Goal: Task Accomplishment & Management: Manage account settings

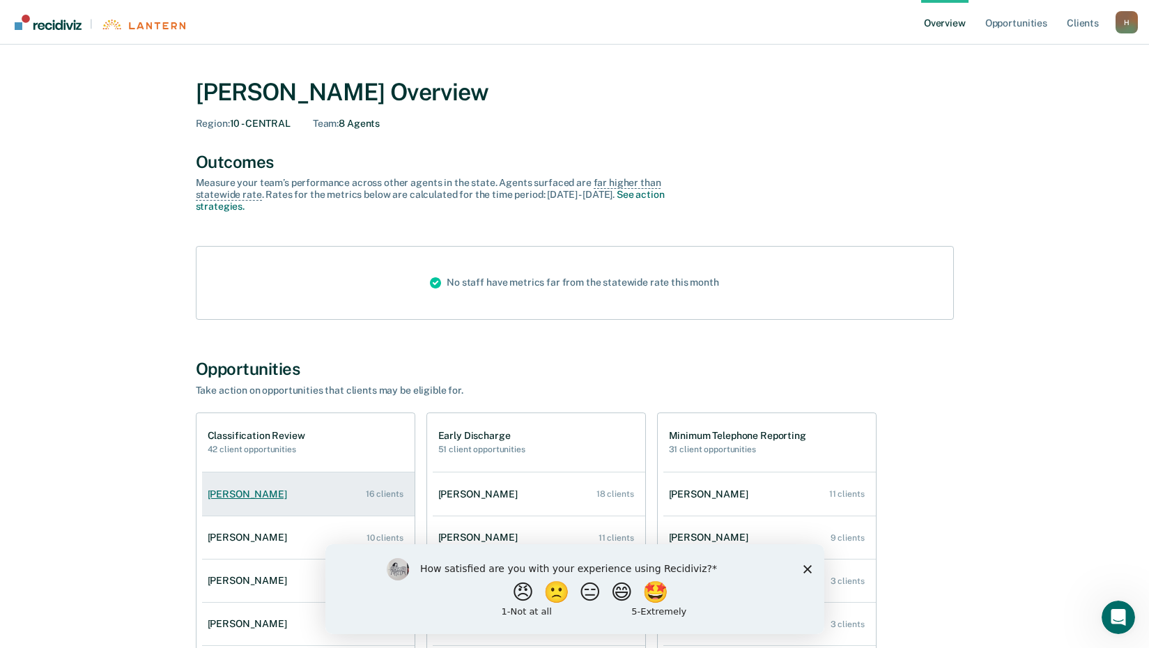
click at [256, 497] on div "[PERSON_NAME]" at bounding box center [250, 494] width 85 height 12
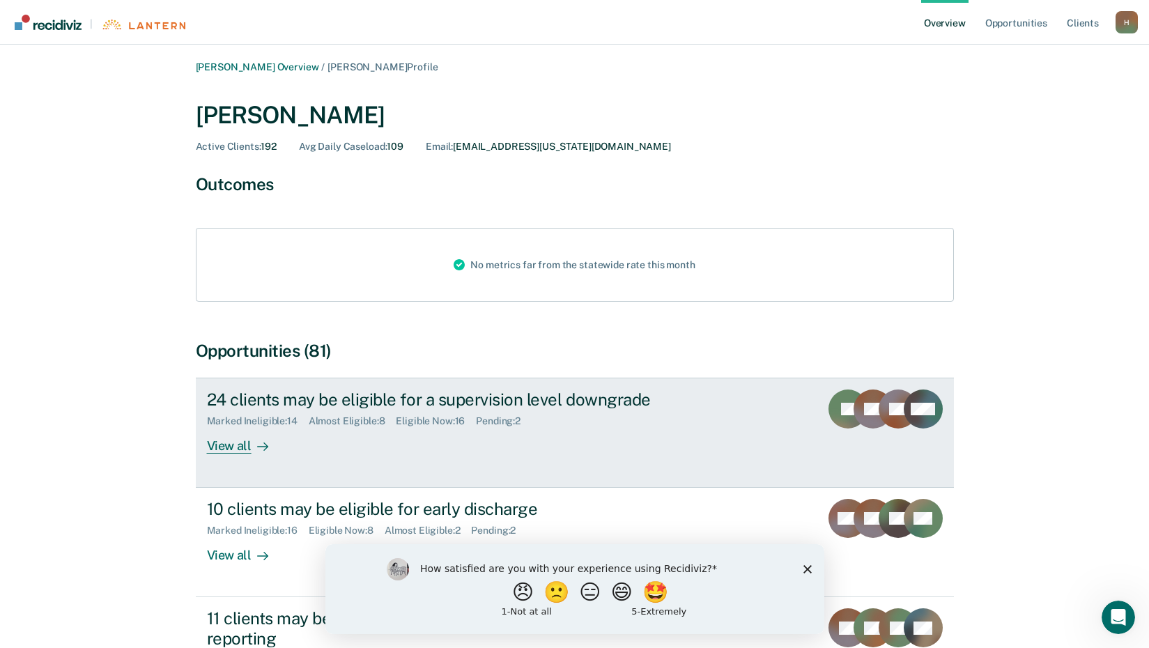
click at [230, 444] on div "View all" at bounding box center [246, 440] width 78 height 27
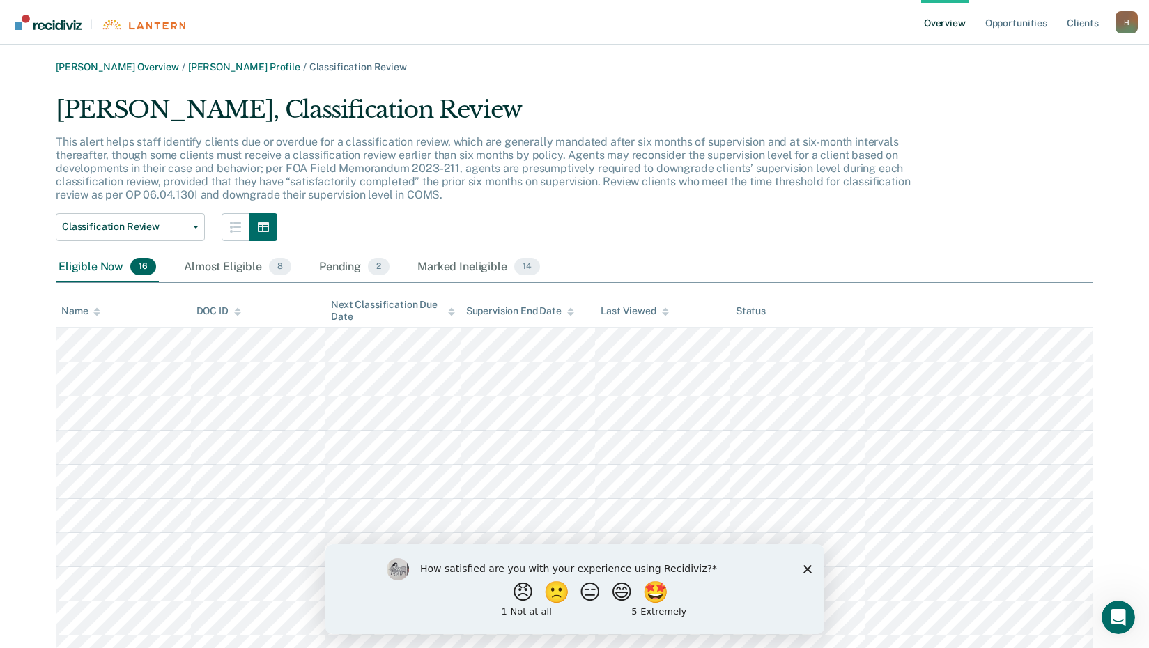
click at [941, 23] on link "Overview" at bounding box center [944, 22] width 47 height 45
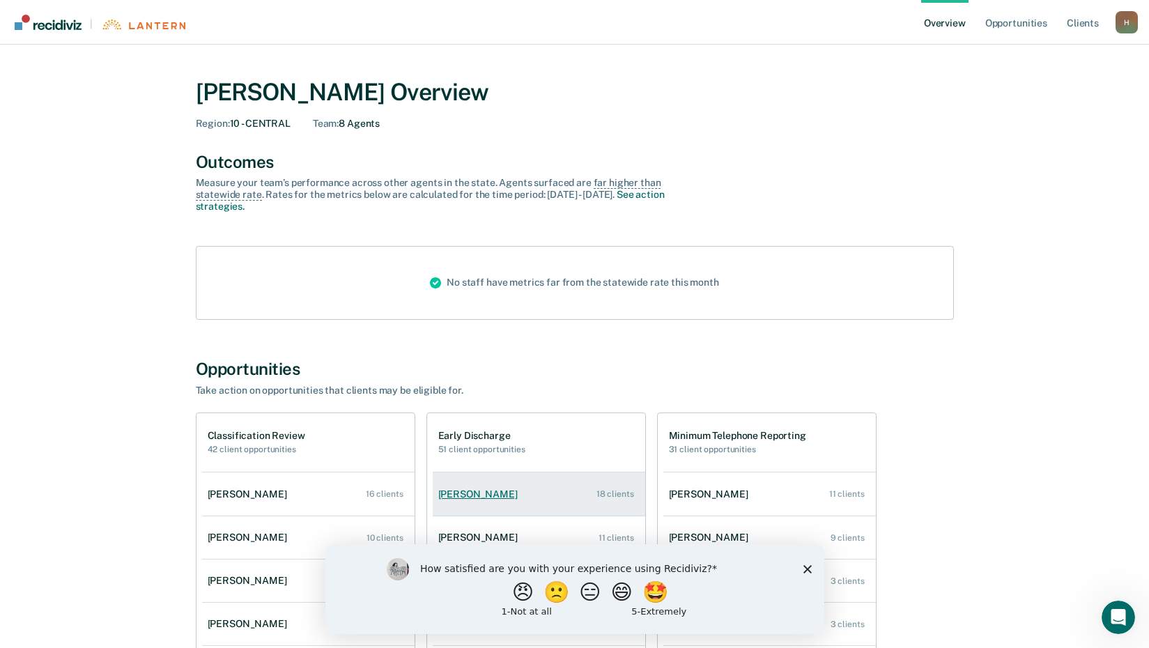
click at [469, 495] on div "[PERSON_NAME]" at bounding box center [480, 494] width 85 height 12
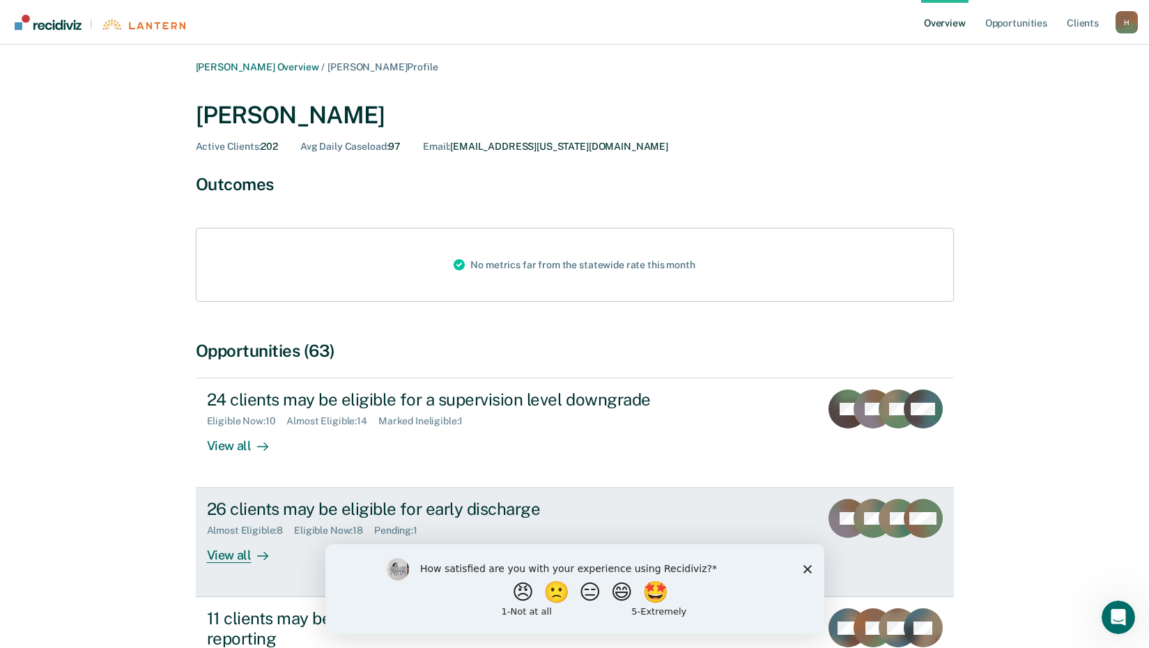
click at [219, 559] on div "View all" at bounding box center [246, 549] width 78 height 27
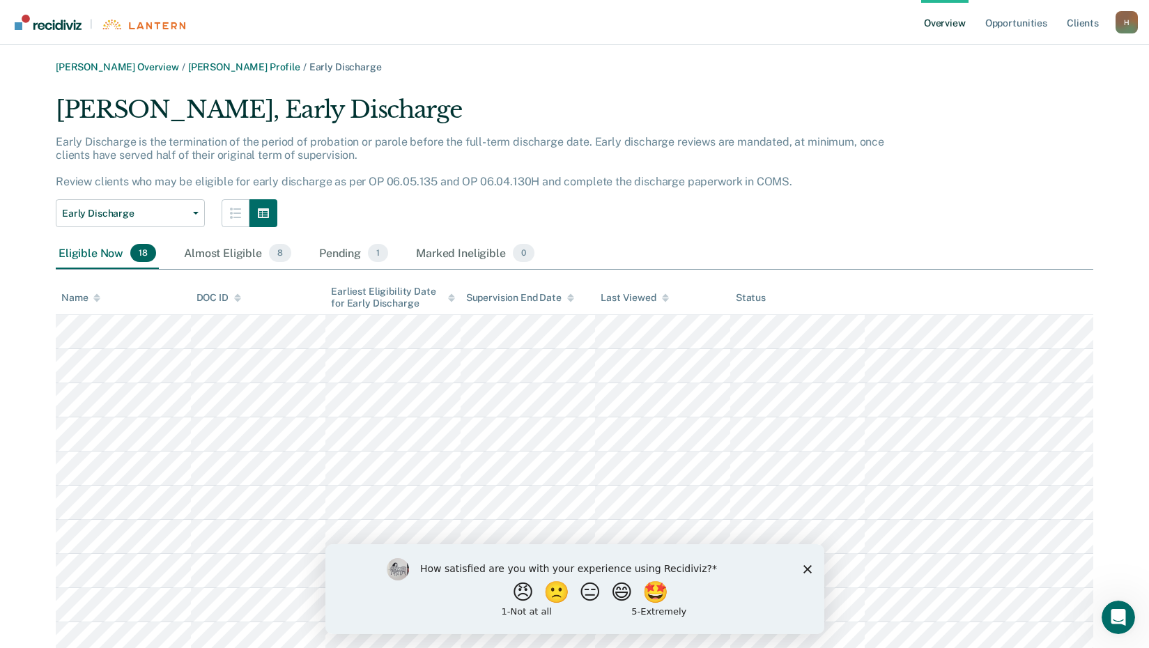
click at [1062, 121] on div "[PERSON_NAME], Early Discharge Early Discharge is the termination of the period…" at bounding box center [574, 512] width 1037 height 834
click at [1121, 18] on div "H" at bounding box center [1126, 22] width 22 height 22
click at [871, 85] on div "[PERSON_NAME] Overview / [PERSON_NAME] Profile / Early Discharge [PERSON_NAME],…" at bounding box center [574, 495] width 1115 height 868
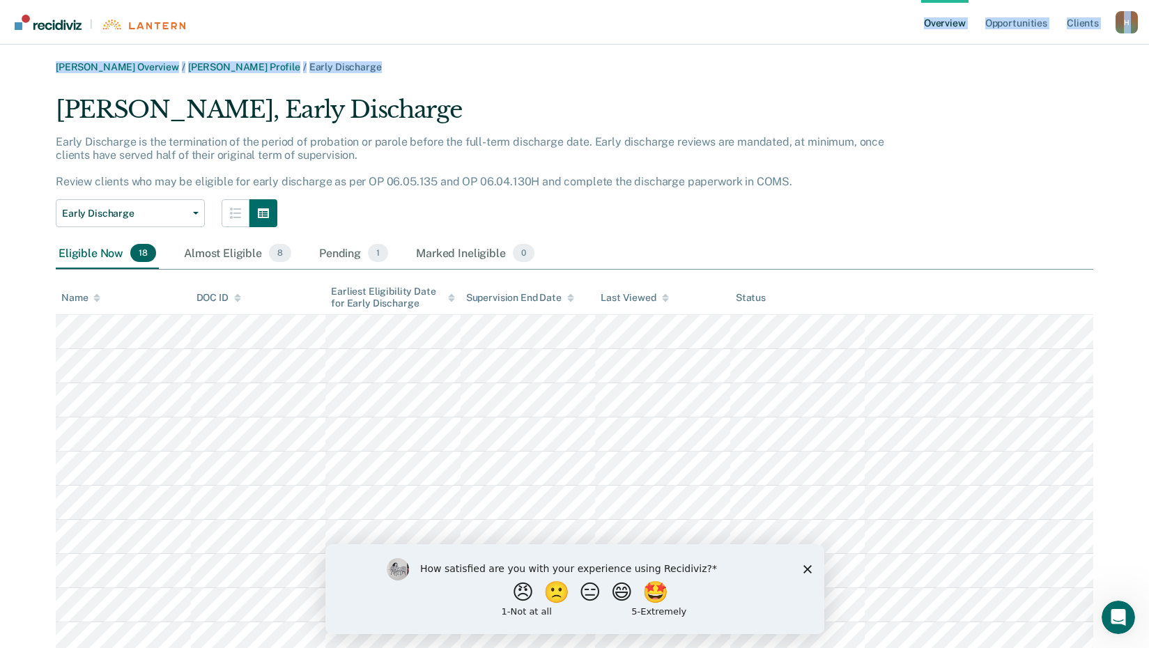
drag, startPoint x: 844, startPoint y: 42, endPoint x: 883, endPoint y: 49, distance: 39.8
click at [883, 49] on div "| Overview Opportunities Client s [EMAIL_ADDRESS][US_STATE][DOMAIN_NAME] H Prof…" at bounding box center [574, 487] width 1149 height 974
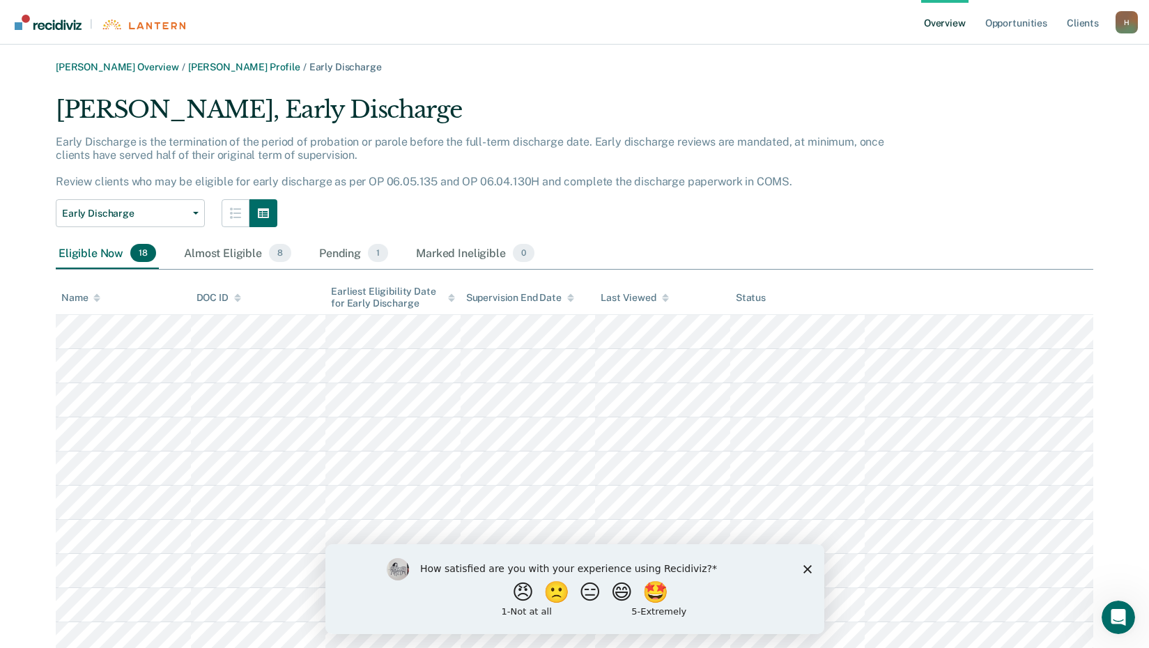
drag, startPoint x: 883, startPoint y: 49, endPoint x: 763, endPoint y: 82, distance: 123.5
click at [763, 82] on div "[PERSON_NAME] Overview / [PERSON_NAME] Profile / Early Discharge [PERSON_NAME],…" at bounding box center [574, 495] width 1115 height 868
drag, startPoint x: 763, startPoint y: 82, endPoint x: 948, endPoint y: 20, distance: 195.0
click at [948, 20] on link "Overview" at bounding box center [944, 22] width 47 height 45
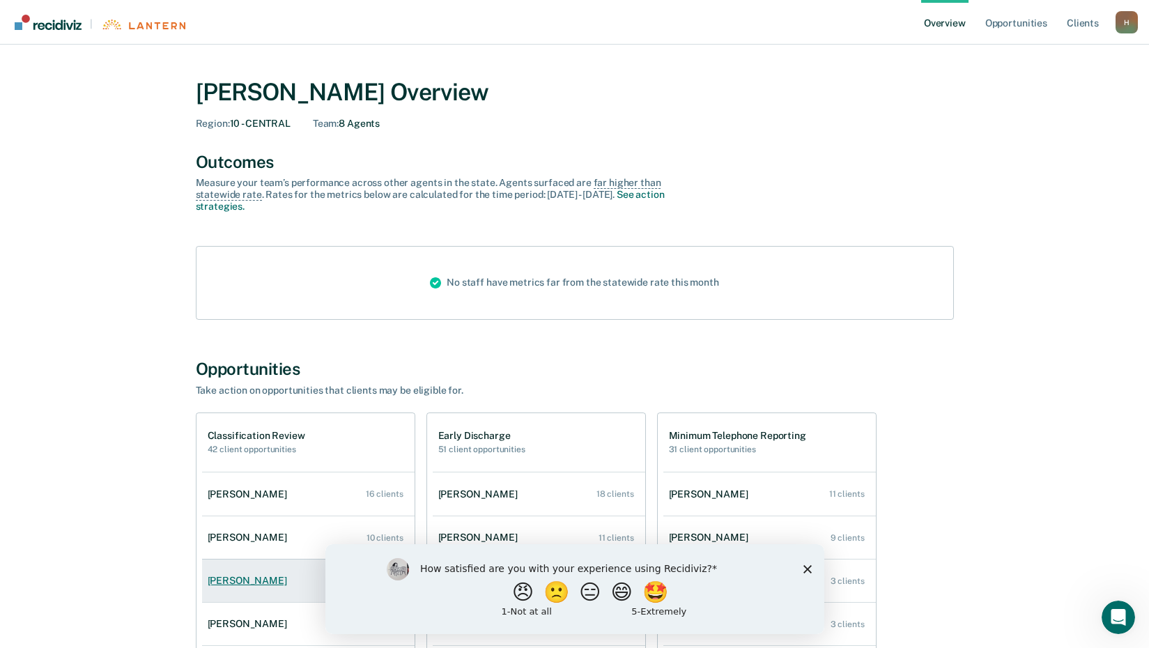
click at [238, 587] on div "[PERSON_NAME]" at bounding box center [250, 581] width 85 height 12
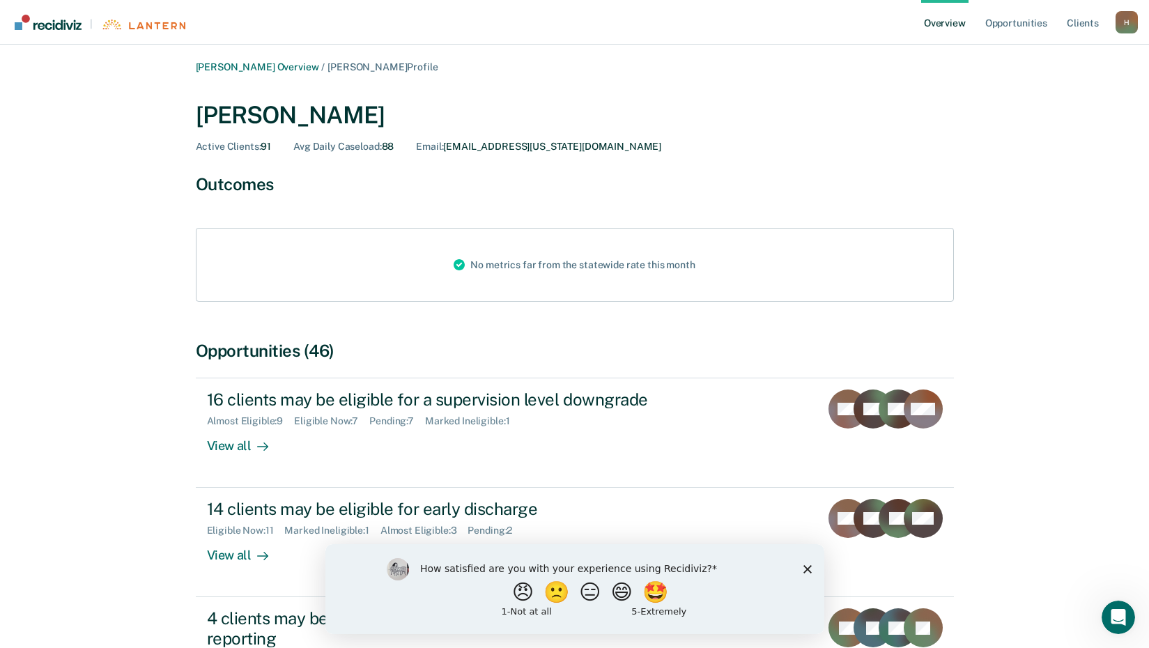
click at [805, 570] on polygon "Close survey" at bounding box center [806, 568] width 8 height 8
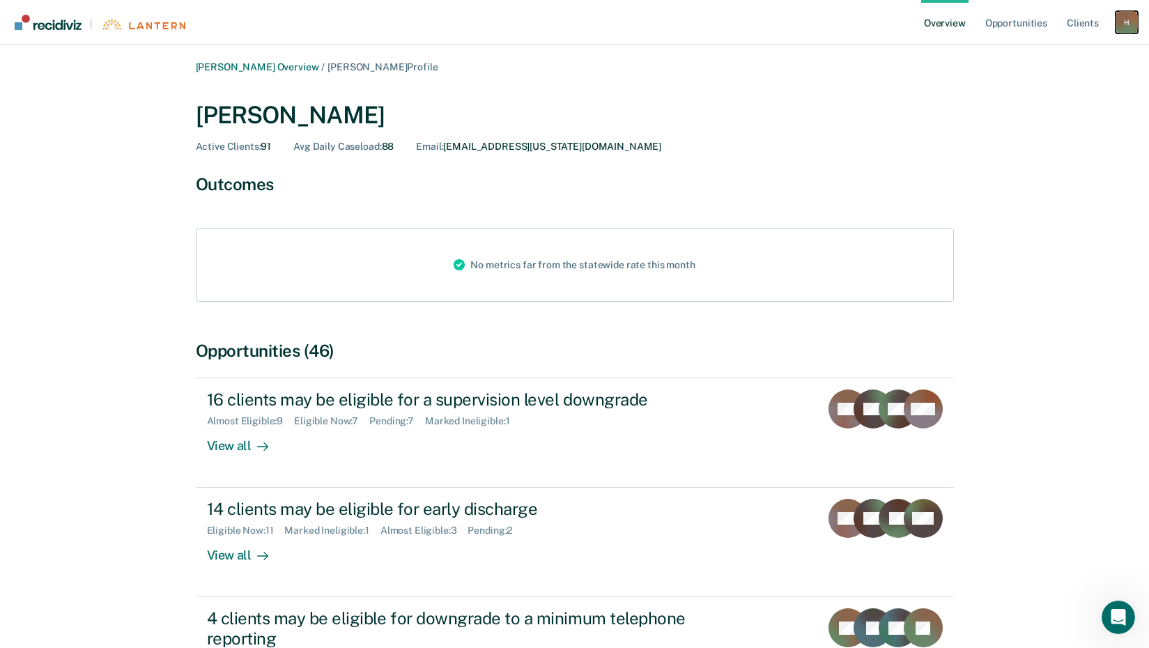
click at [1126, 22] on div "H" at bounding box center [1126, 22] width 22 height 22
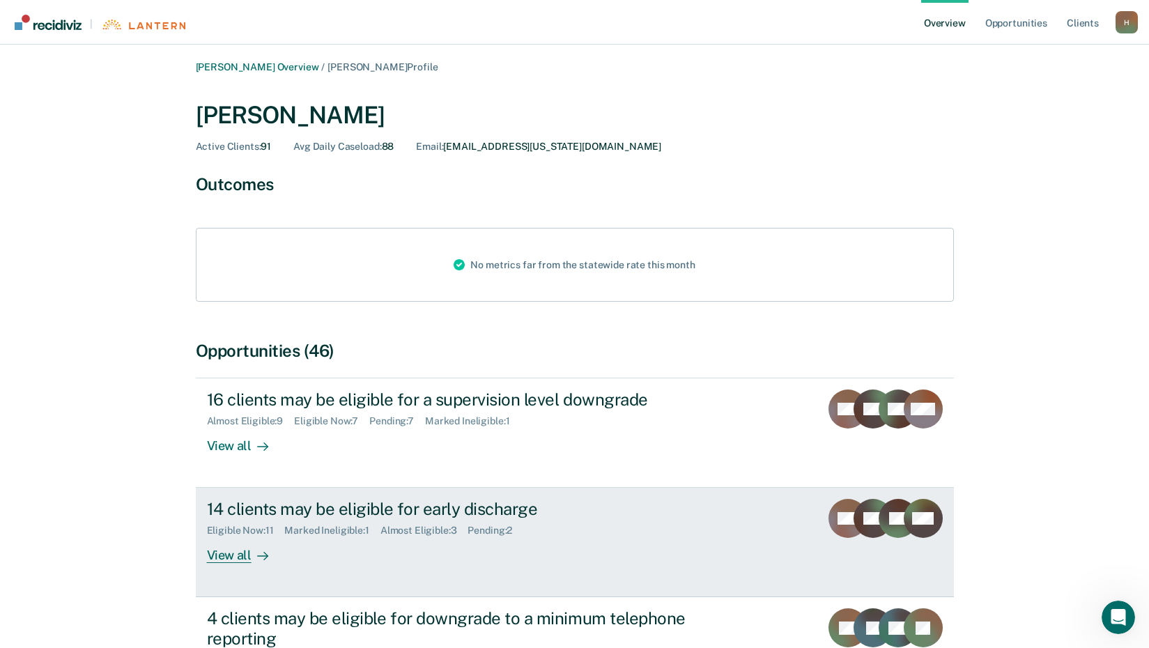
click at [227, 554] on div "View all" at bounding box center [246, 549] width 78 height 27
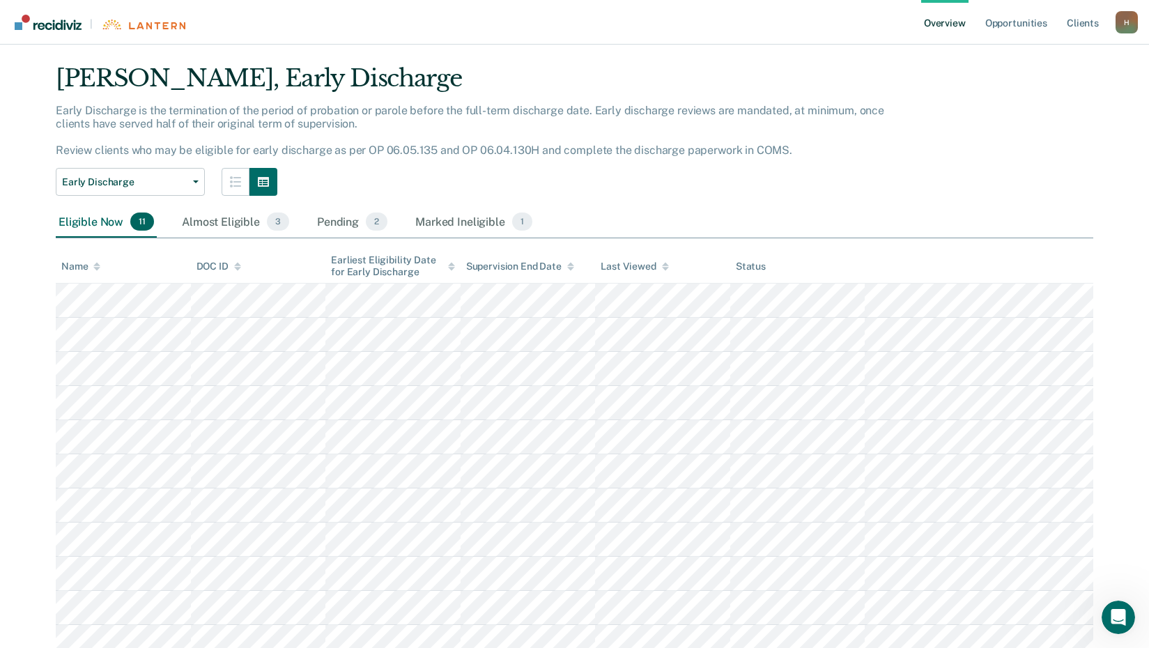
scroll to position [3, 0]
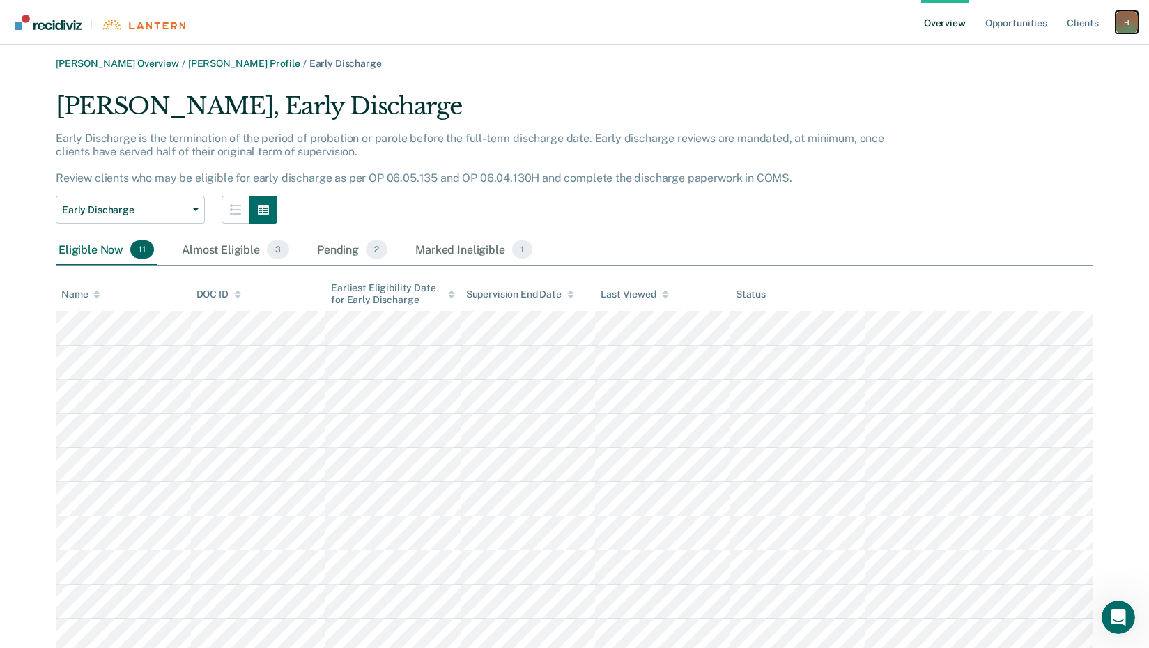
click at [1128, 20] on div "H" at bounding box center [1126, 22] width 22 height 22
click at [1039, 87] on link "Log Out" at bounding box center [1070, 90] width 112 height 12
